Goal: Check status: Check status

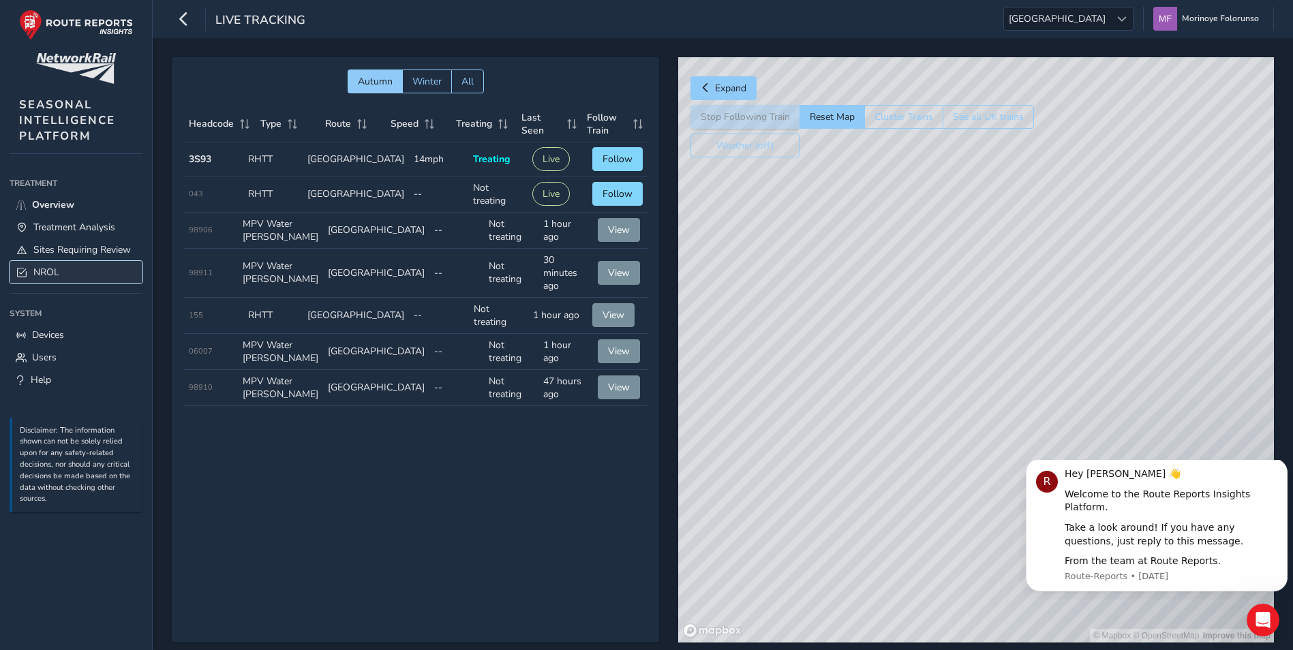
click at [67, 267] on link "NROL" at bounding box center [76, 272] width 133 height 22
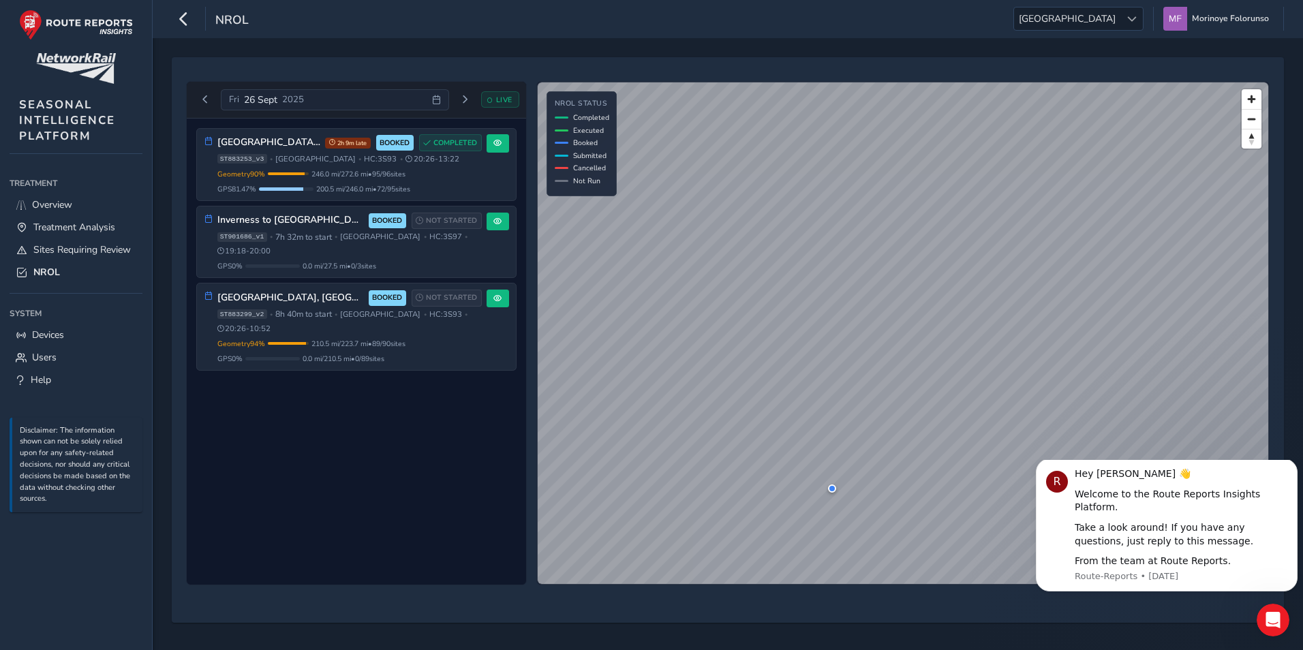
click at [432, 103] on icon at bounding box center [436, 99] width 9 height 9
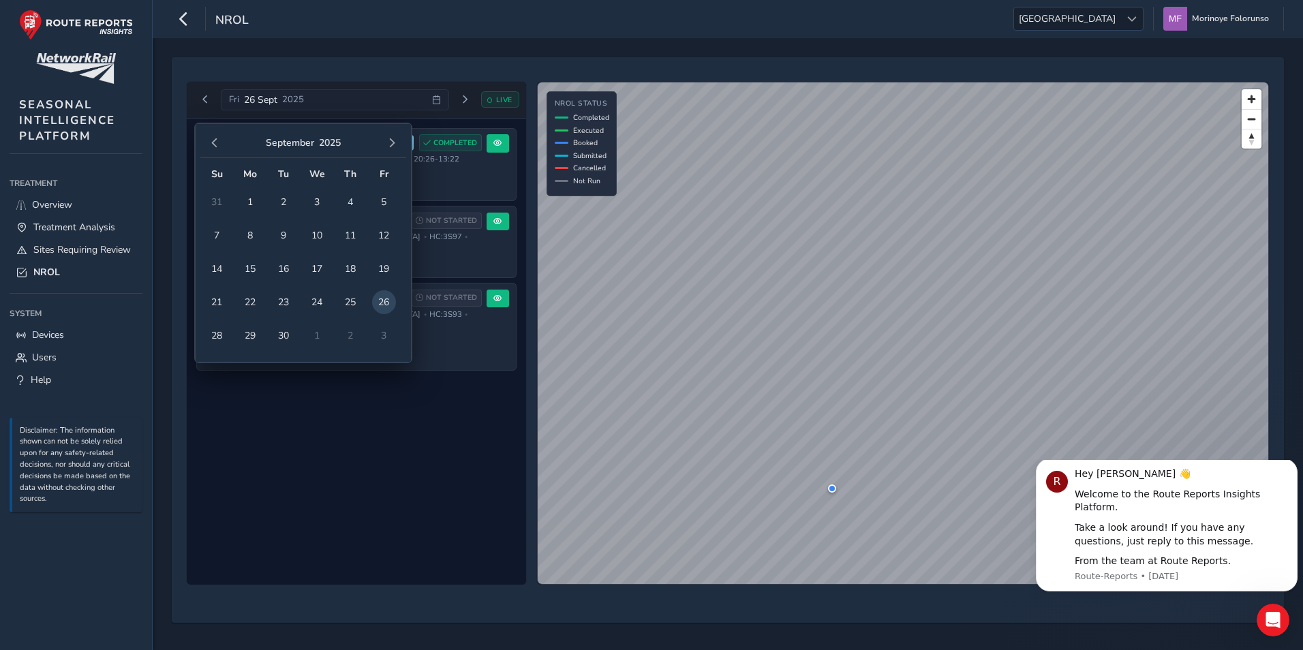
click at [347, 337] on td "2" at bounding box center [350, 335] width 33 height 33
click at [357, 335] on td "2" at bounding box center [350, 335] width 33 height 33
click at [286, 333] on span "30" at bounding box center [284, 336] width 24 height 24
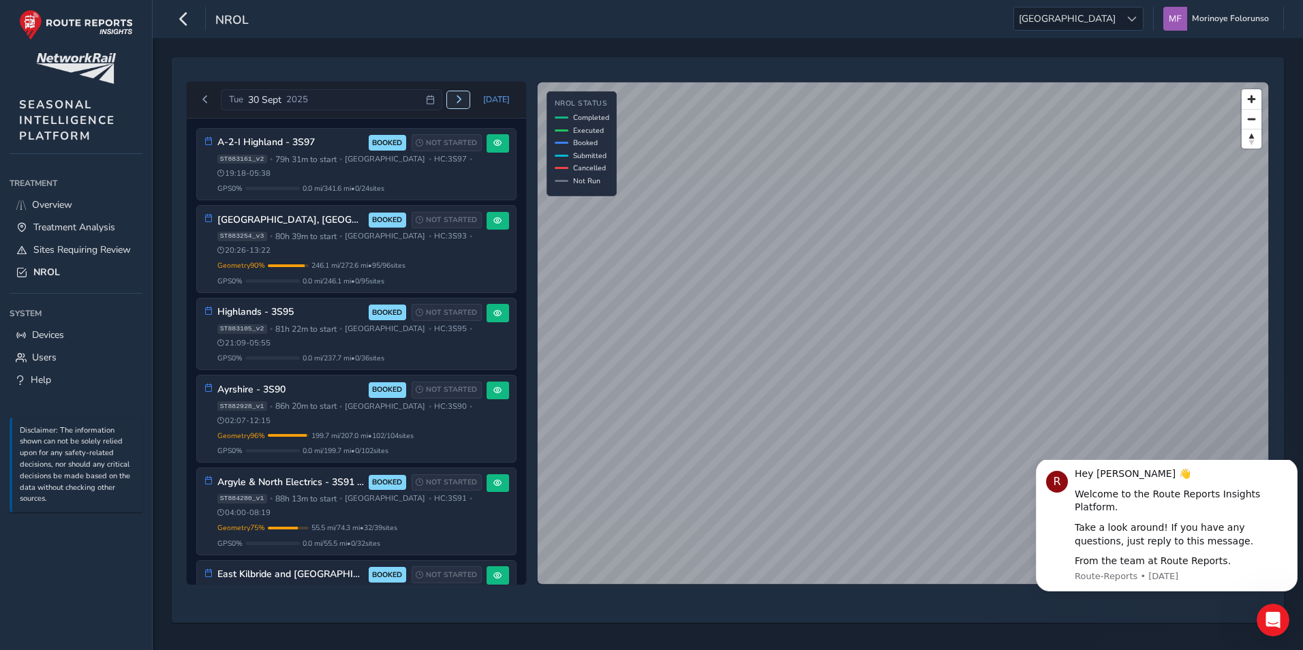
click at [466, 105] on button "Next day" at bounding box center [458, 99] width 22 height 17
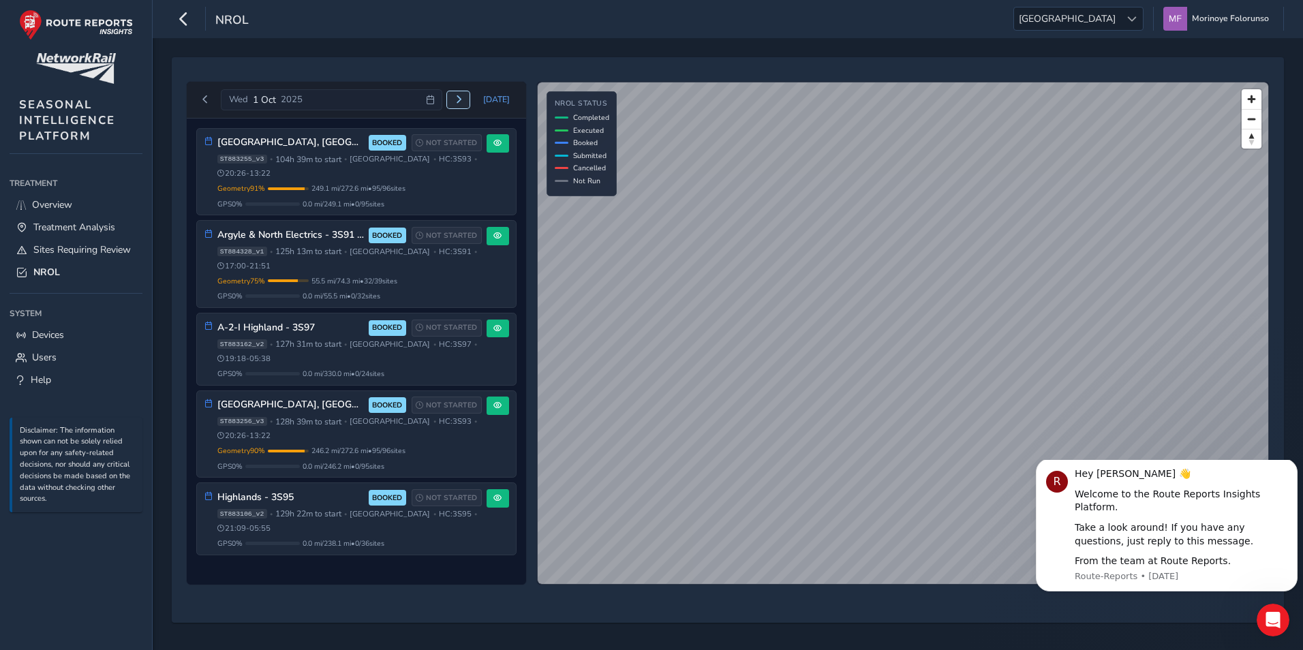
click at [463, 99] on span "Next day" at bounding box center [459, 99] width 8 height 8
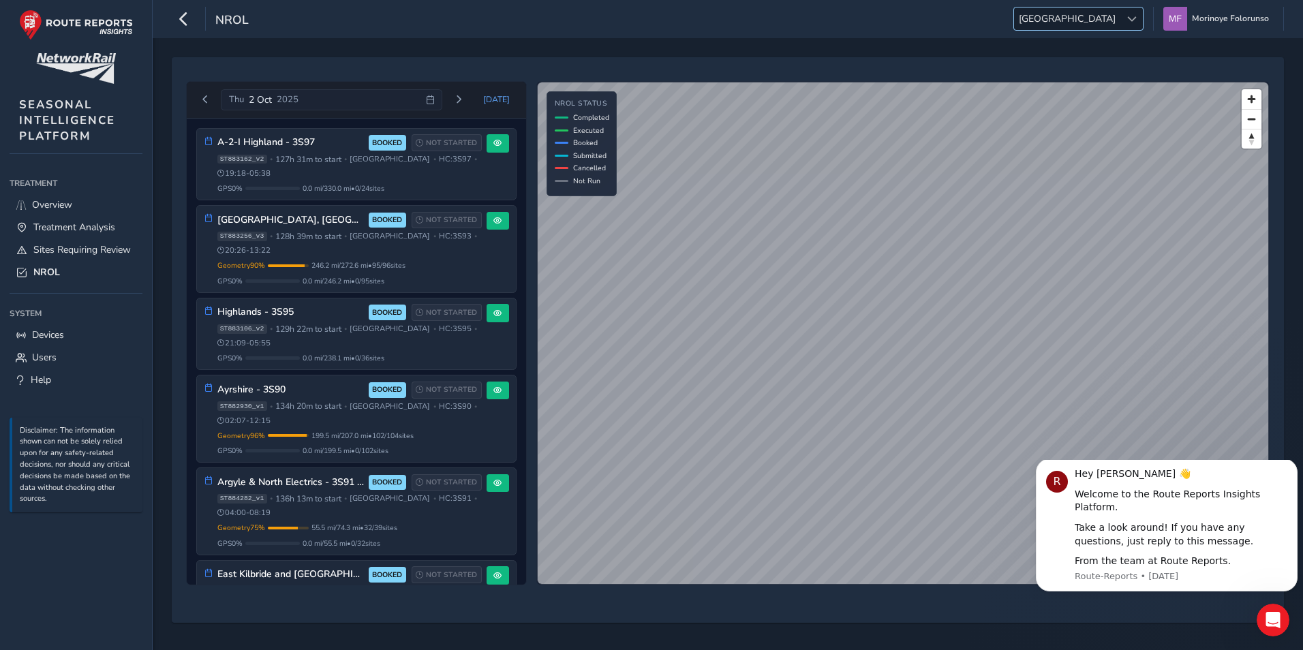
click at [1116, 16] on span "[GEOGRAPHIC_DATA]" at bounding box center [1067, 18] width 106 height 22
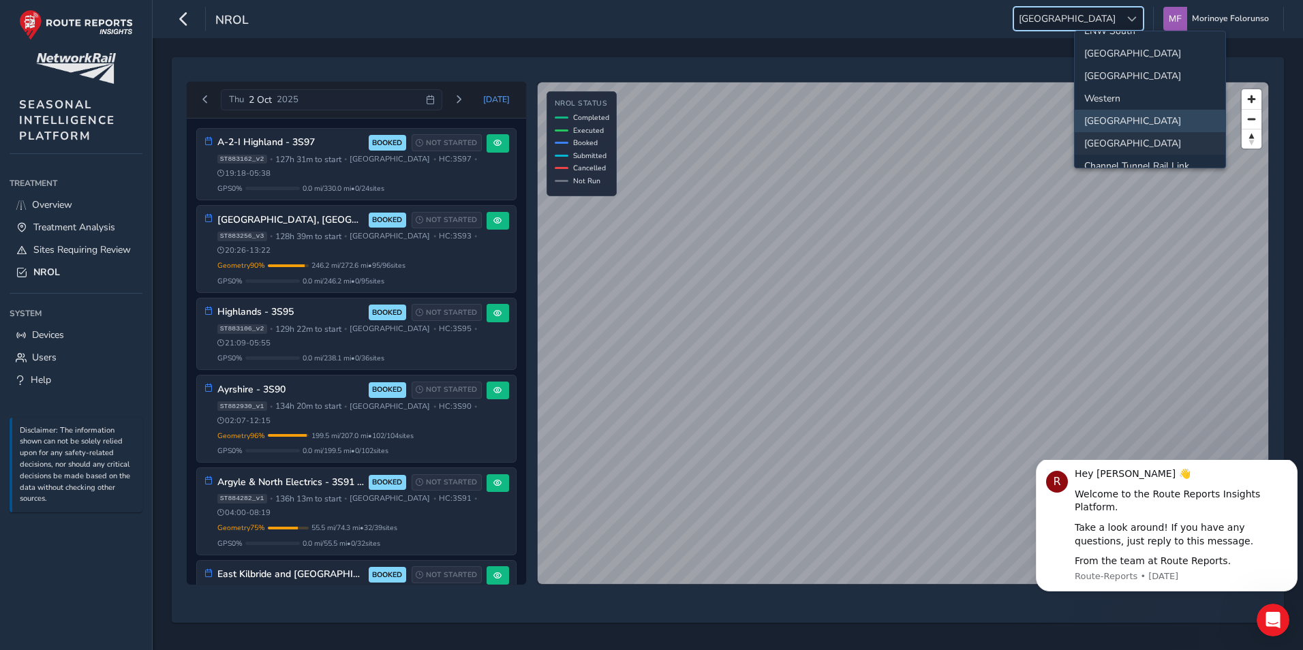
scroll to position [143, 0]
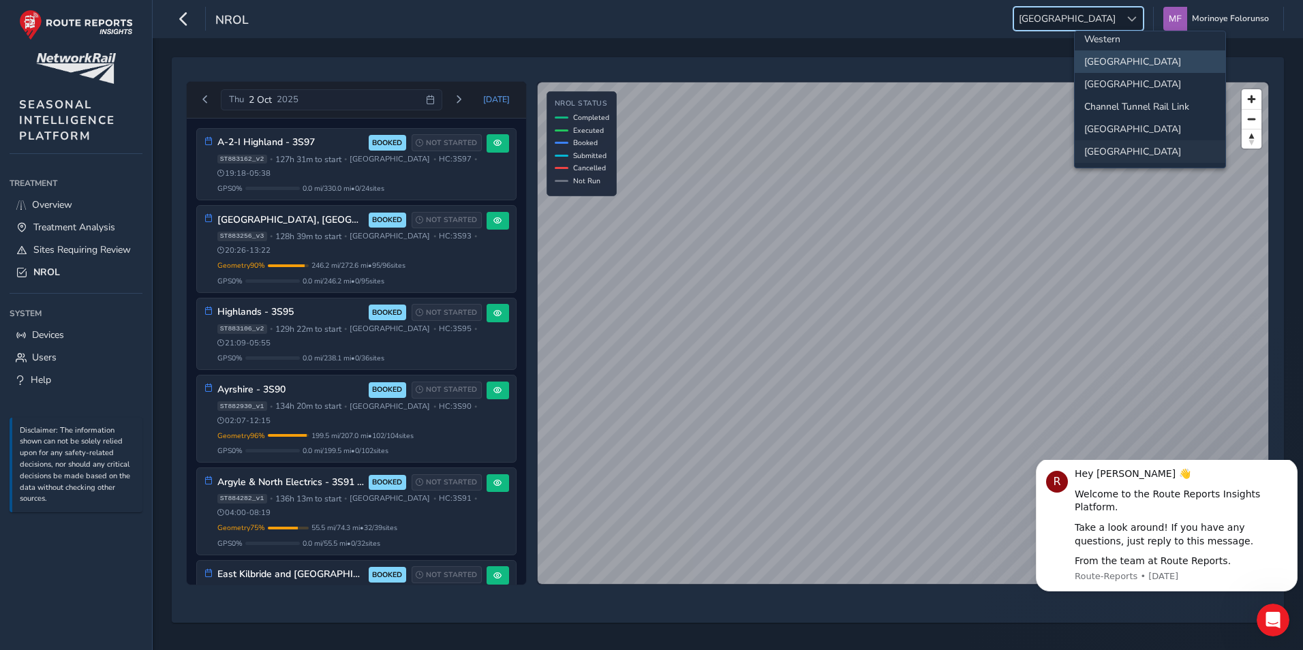
click at [1133, 151] on li "[GEOGRAPHIC_DATA]" at bounding box center [1150, 151] width 151 height 22
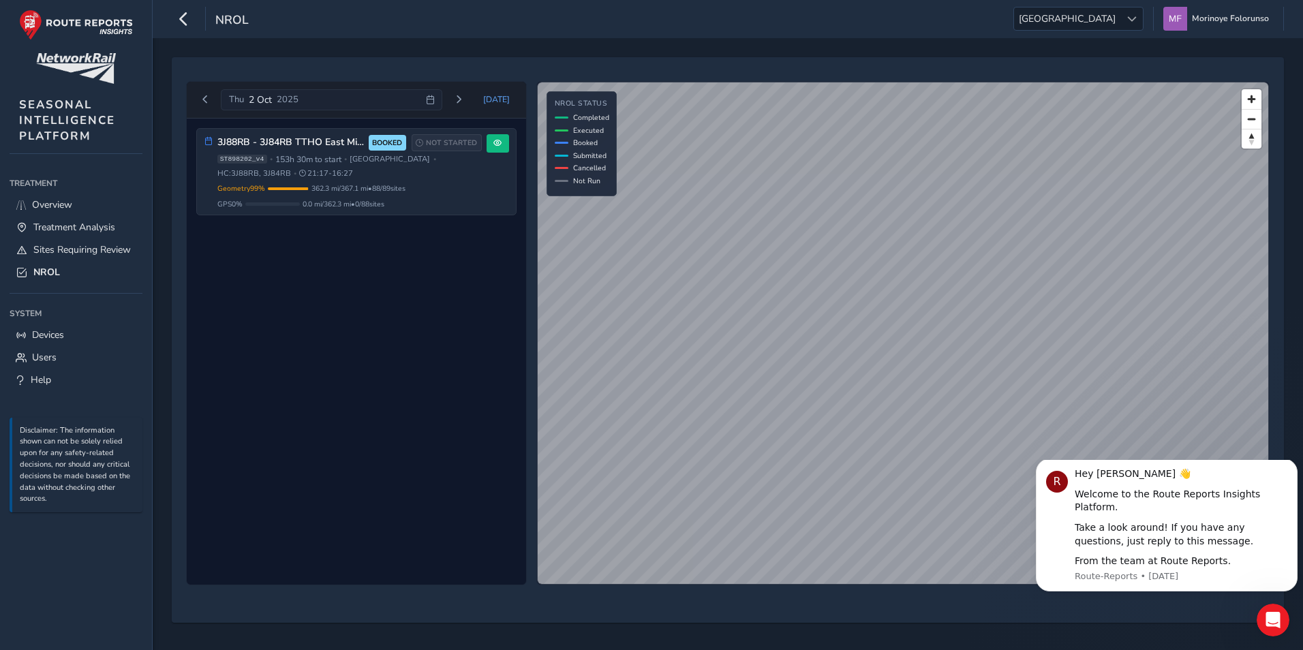
click at [597, 79] on div "[DATE] [DATE] 3J88RB - 3J84RB TTHO East Mids & Potteries (Kettering first) BOOK…" at bounding box center [727, 333] width 1093 height 514
